Goal: Information Seeking & Learning: Learn about a topic

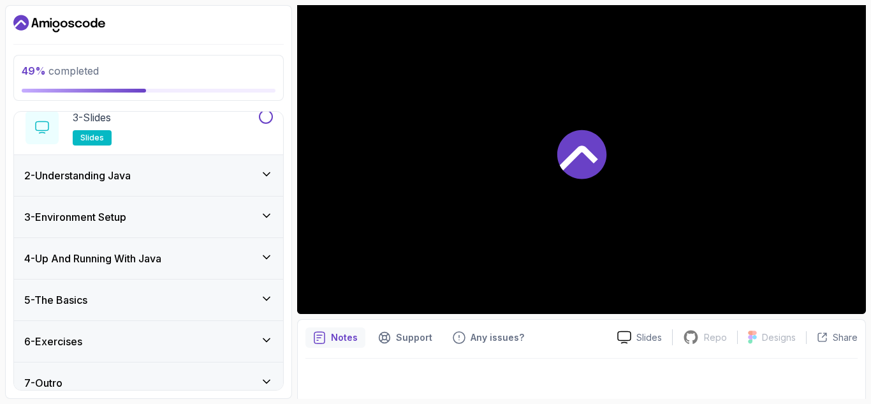
scroll to position [172, 0]
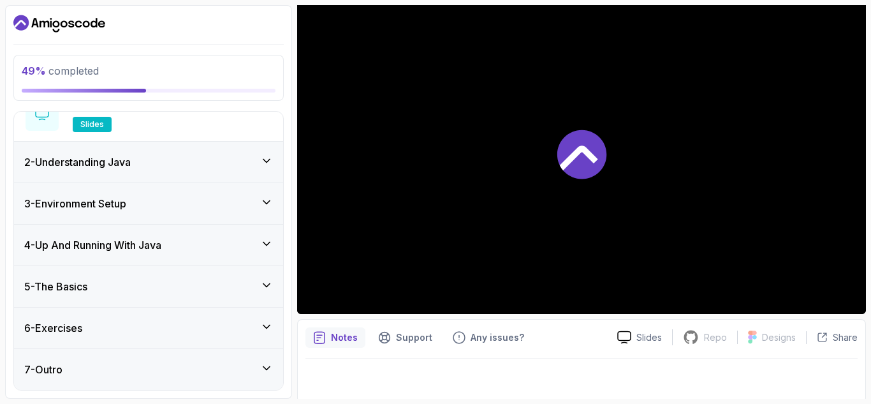
click at [226, 250] on div "4 - Up And Running With Java" at bounding box center [148, 244] width 249 height 15
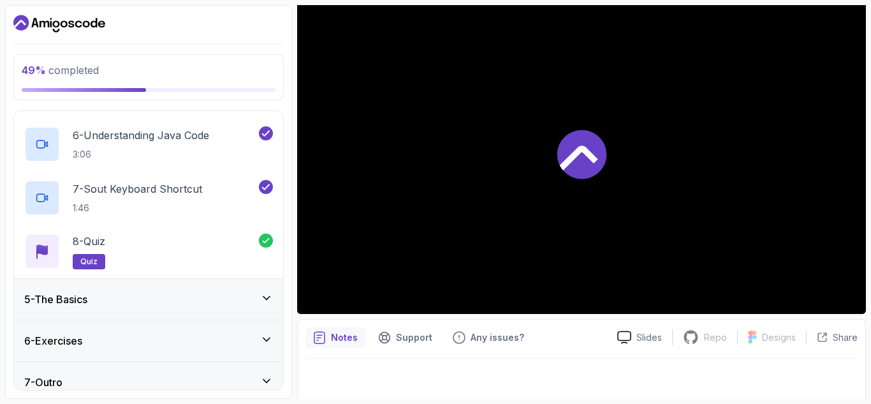
scroll to position [440, 0]
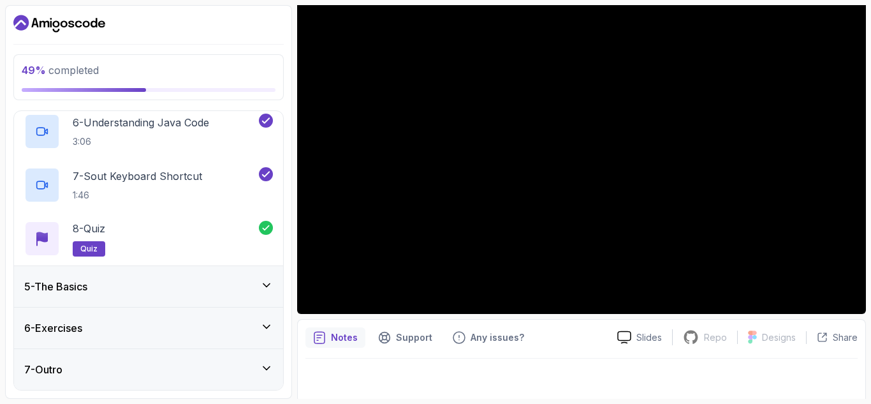
click at [230, 274] on div "5 - The Basics" at bounding box center [148, 286] width 269 height 41
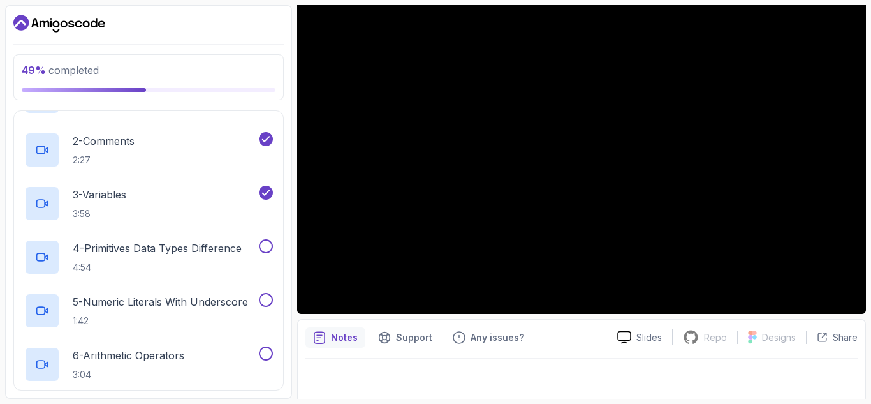
scroll to position [249, 0]
click at [233, 246] on p "4 - Primitives Data Types Difference" at bounding box center [157, 247] width 169 height 15
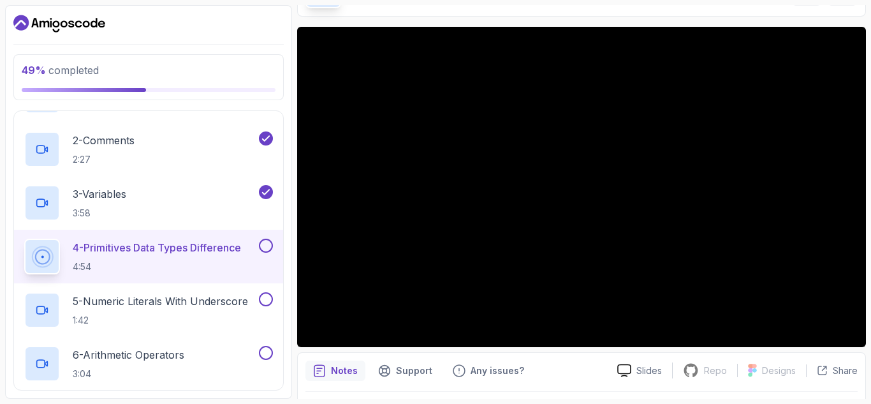
scroll to position [133, 0]
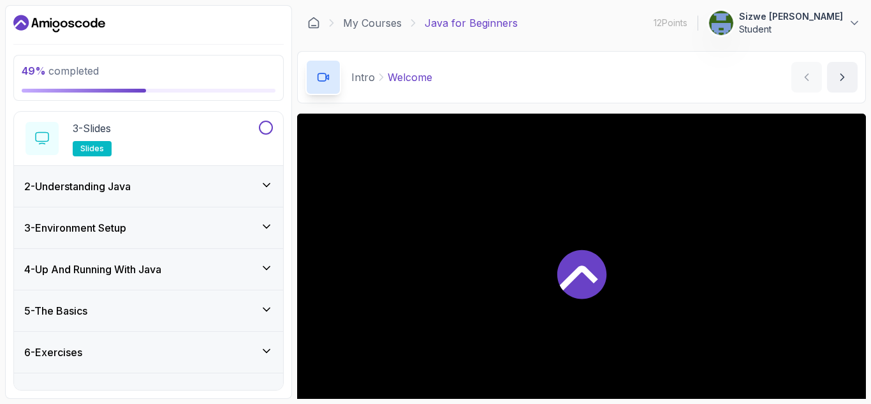
scroll to position [172, 0]
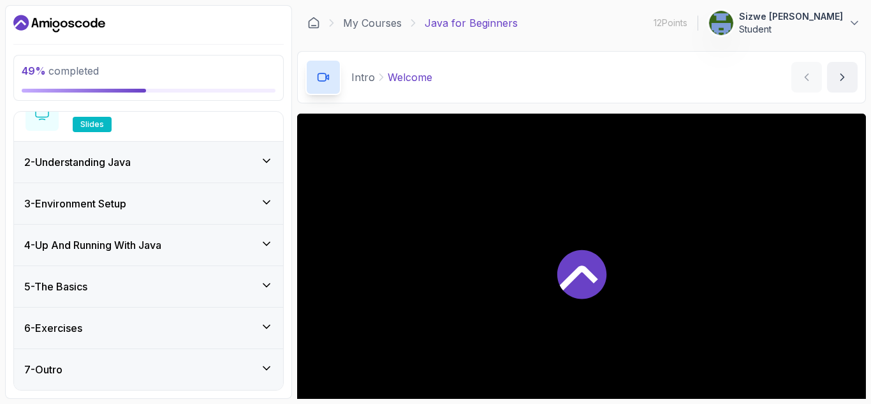
click at [253, 285] on div "5 - The Basics" at bounding box center [148, 286] width 249 height 15
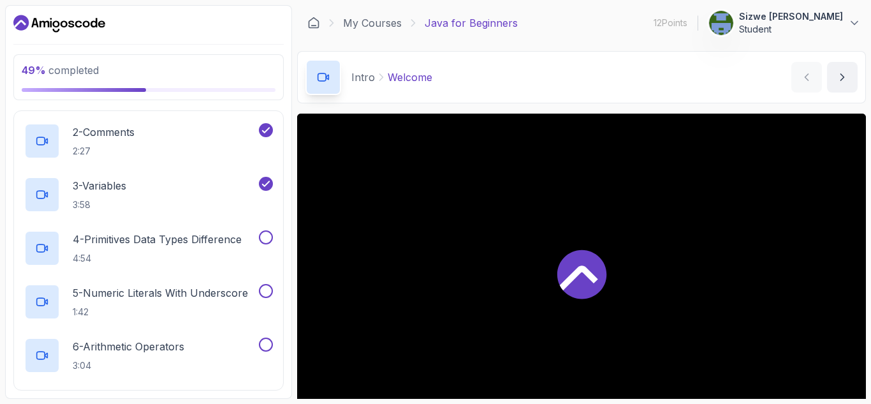
scroll to position [261, 0]
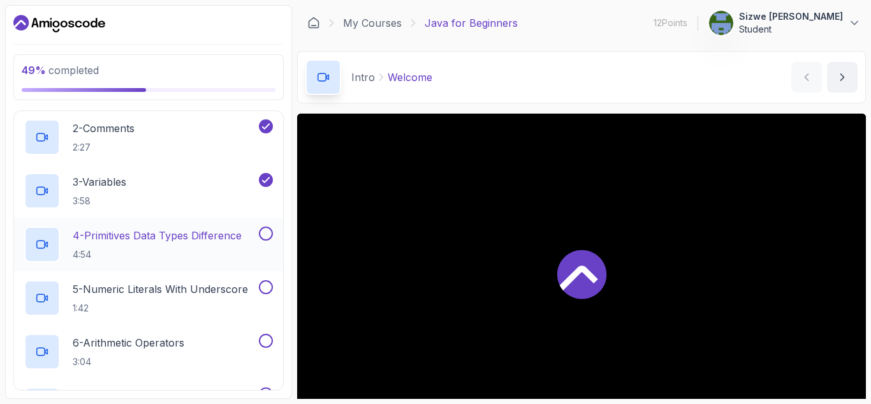
click at [205, 242] on p "4 - Primitives Data Types Difference" at bounding box center [157, 235] width 169 height 15
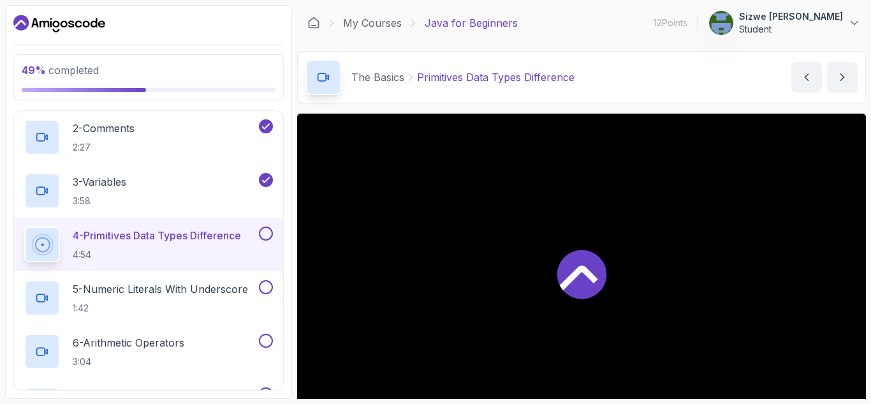
click at [262, 227] on button at bounding box center [266, 233] width 14 height 14
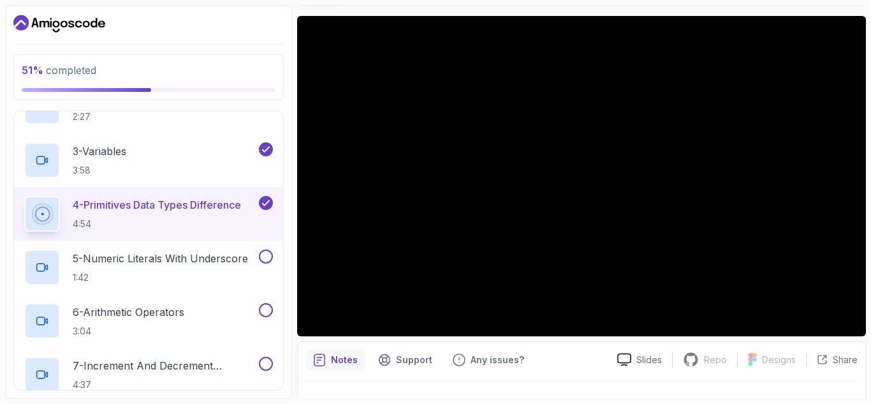
scroll to position [295, 0]
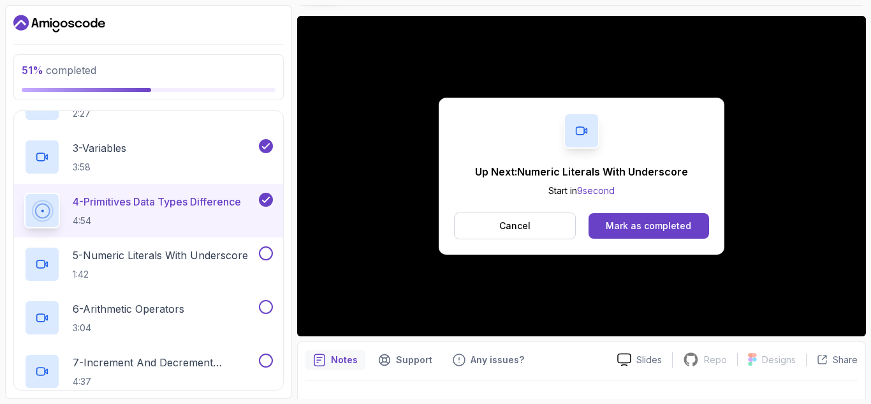
click at [320, 315] on div "Up Next: Numeric Literals With Underscore Start in 9 second Cancel Mark as comp…" at bounding box center [581, 176] width 569 height 320
click at [625, 221] on div "Mark as completed" at bounding box center [648, 225] width 85 height 13
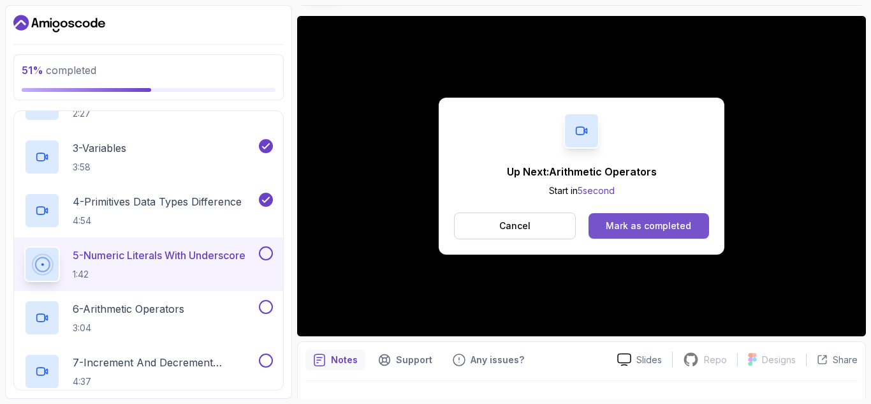
click at [642, 221] on div "Mark as completed" at bounding box center [648, 225] width 85 height 13
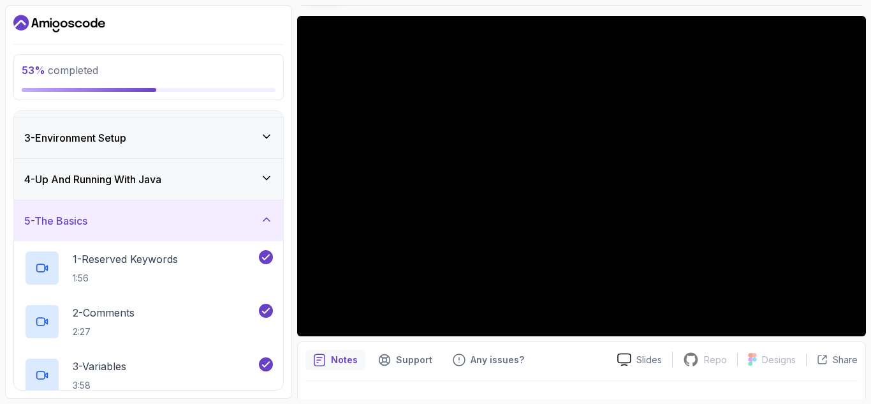
scroll to position [78, 0]
click at [228, 177] on div "4 - Up And Running With Java" at bounding box center [148, 177] width 249 height 15
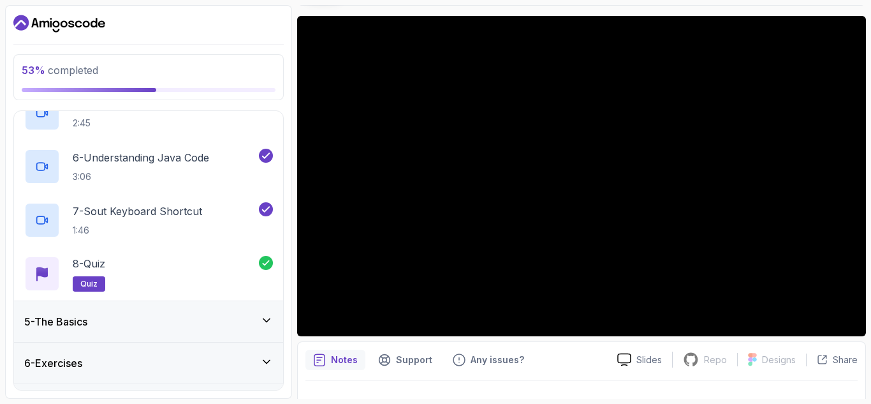
scroll to position [440, 0]
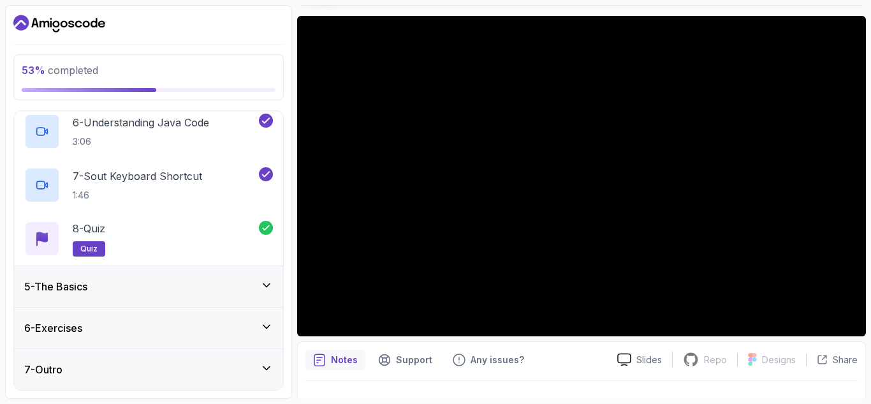
click at [208, 279] on div "5 - The Basics" at bounding box center [148, 286] width 249 height 15
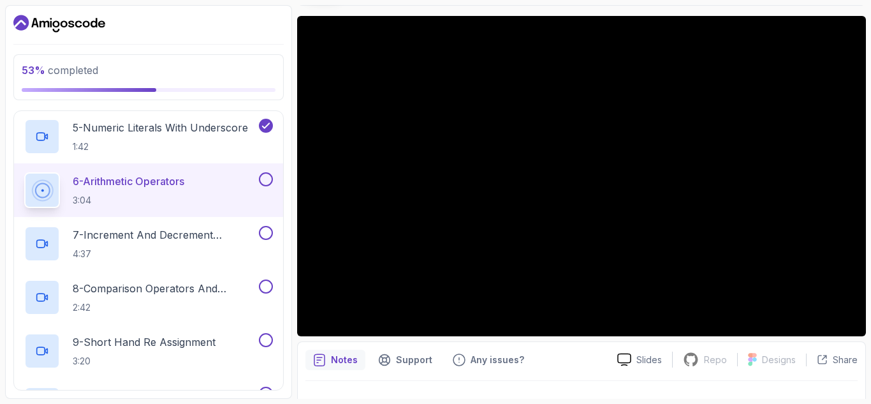
scroll to position [424, 0]
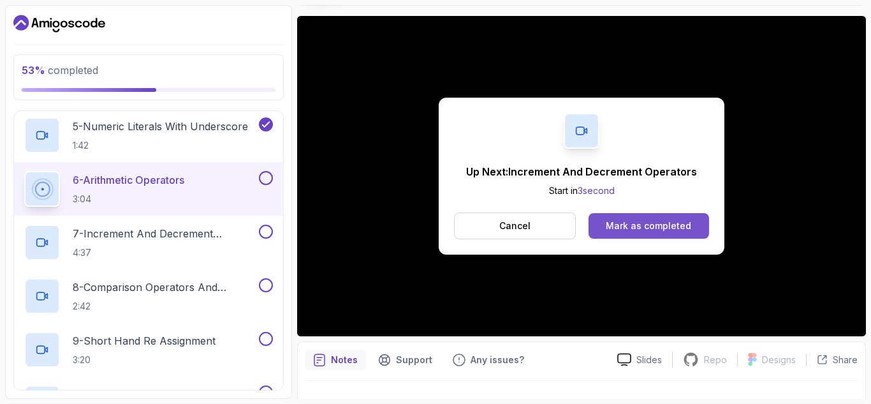
click at [632, 219] on div "Mark as completed" at bounding box center [648, 225] width 85 height 13
